Goal: Entertainment & Leisure: Consume media (video, audio)

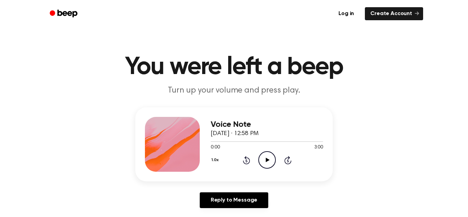
click at [264, 161] on icon "Play Audio" at bounding box center [266, 159] width 17 height 17
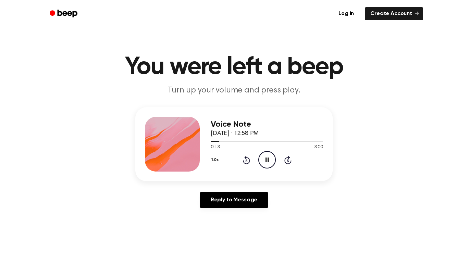
click at [248, 159] on icon at bounding box center [246, 160] width 7 height 8
click at [311, 200] on div "Reply to Message" at bounding box center [233, 202] width 197 height 21
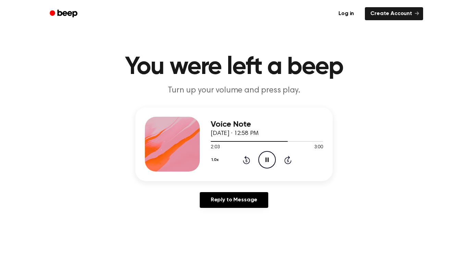
click at [247, 162] on icon at bounding box center [246, 160] width 2 height 3
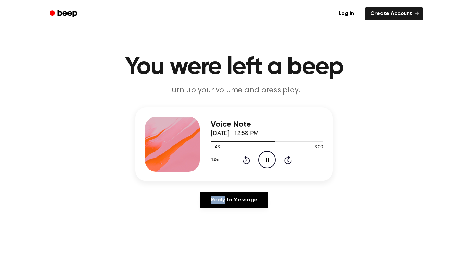
click at [247, 162] on icon at bounding box center [246, 160] width 2 height 3
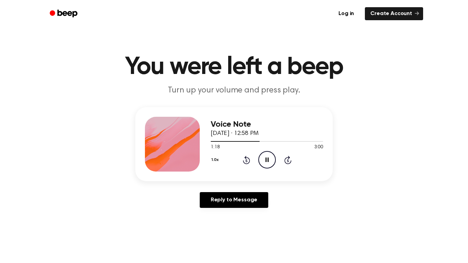
click at [247, 162] on icon at bounding box center [246, 160] width 2 height 3
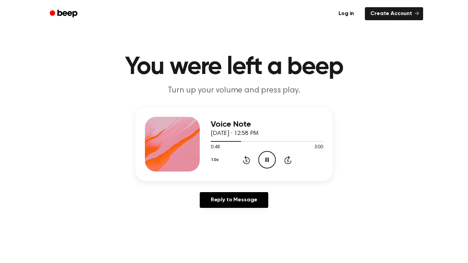
click at [247, 162] on icon at bounding box center [246, 160] width 2 height 3
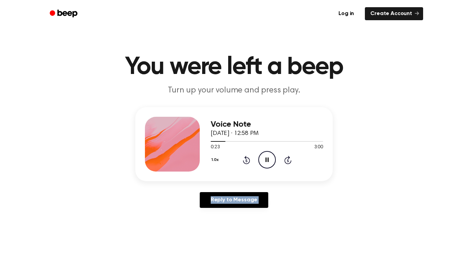
click at [247, 162] on icon at bounding box center [246, 160] width 2 height 3
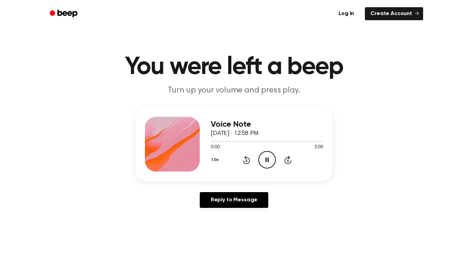
click at [247, 162] on icon at bounding box center [246, 160] width 2 height 3
click at [272, 155] on icon "Pause Audio" at bounding box center [266, 159] width 17 height 17
click at [250, 160] on div "1.0x Rewind 5 seconds Play Audio Skip 5 seconds" at bounding box center [267, 159] width 112 height 17
click at [245, 161] on icon at bounding box center [246, 160] width 2 height 3
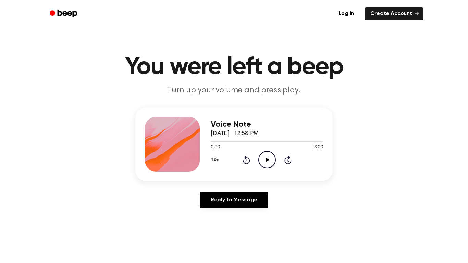
click at [247, 160] on icon "Rewind 5 seconds" at bounding box center [246, 159] width 8 height 9
